Goal: Find specific page/section: Find specific page/section

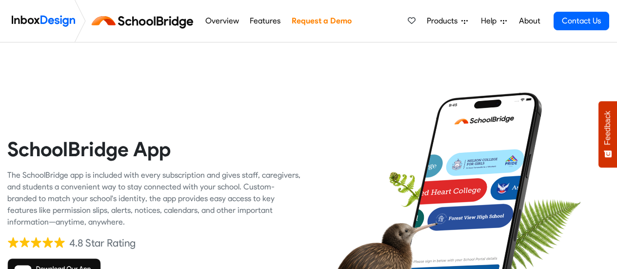
scroll to position [139, 0]
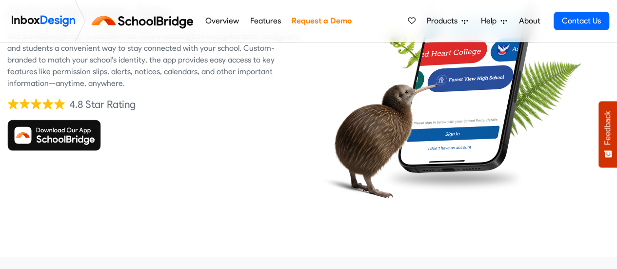
click at [46, 136] on img at bounding box center [54, 135] width 94 height 31
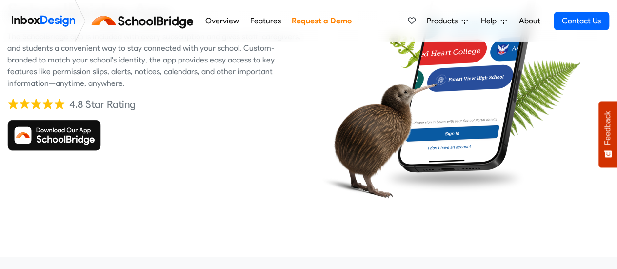
scroll to position [140, 0]
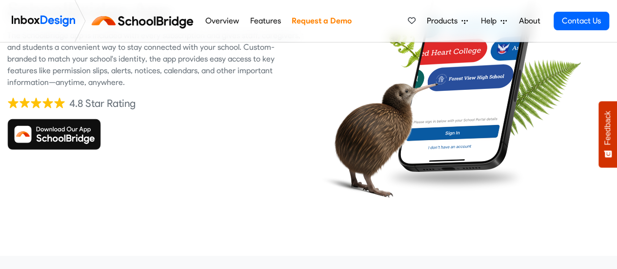
click at [61, 134] on img at bounding box center [54, 134] width 94 height 31
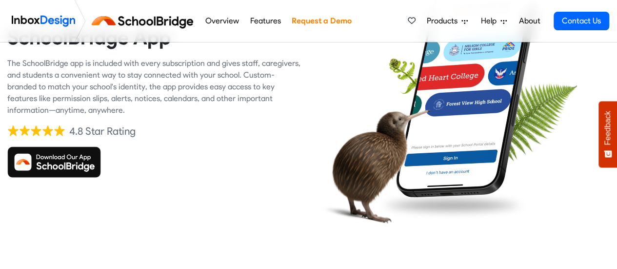
scroll to position [133, 0]
